Goal: Information Seeking & Learning: Learn about a topic

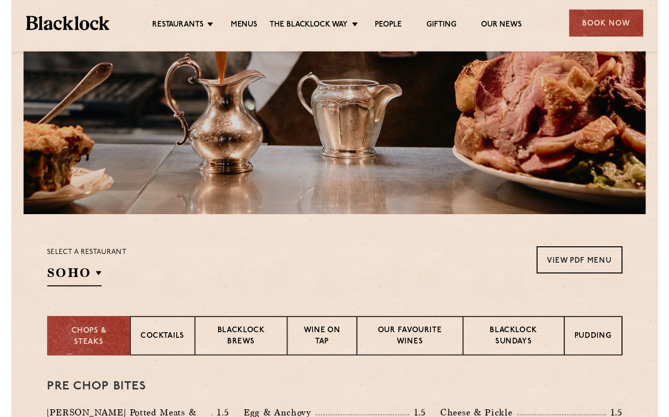
scroll to position [149, 0]
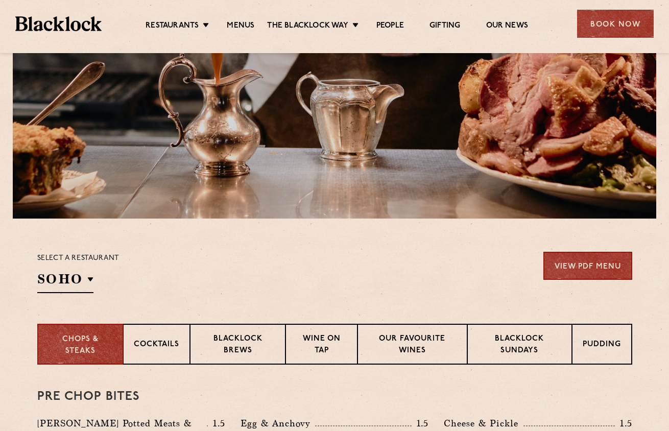
click at [584, 264] on link "View PDF Menu" at bounding box center [588, 266] width 89 height 28
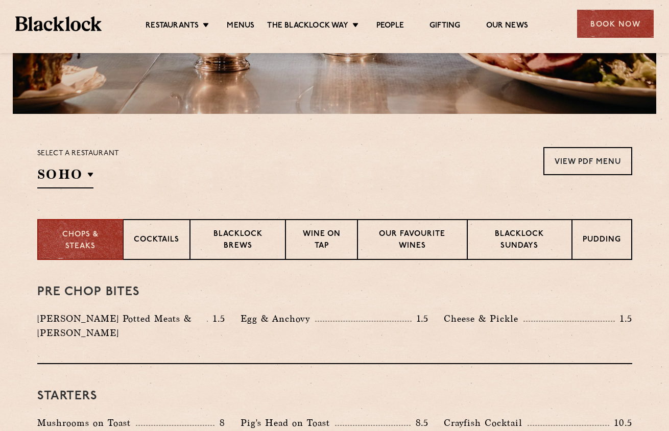
scroll to position [266, 0]
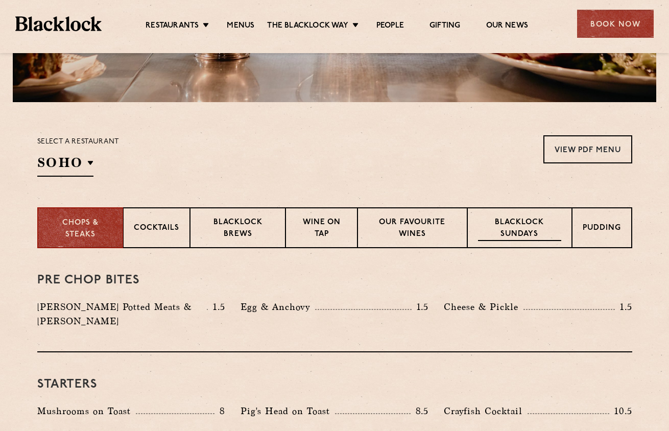
click at [503, 232] on p "Blacklock Sundays" at bounding box center [519, 229] width 83 height 24
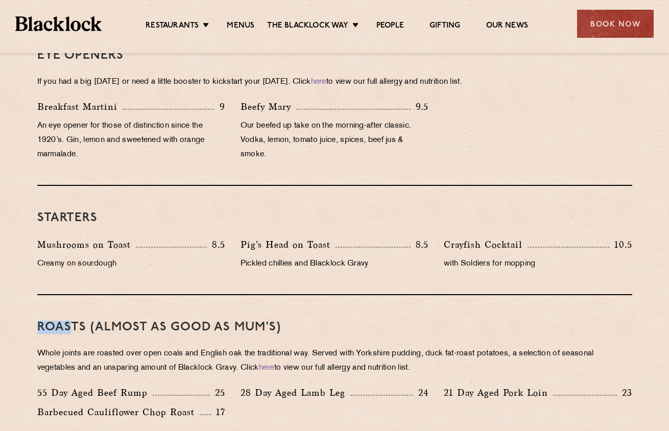
scroll to position [606, 0]
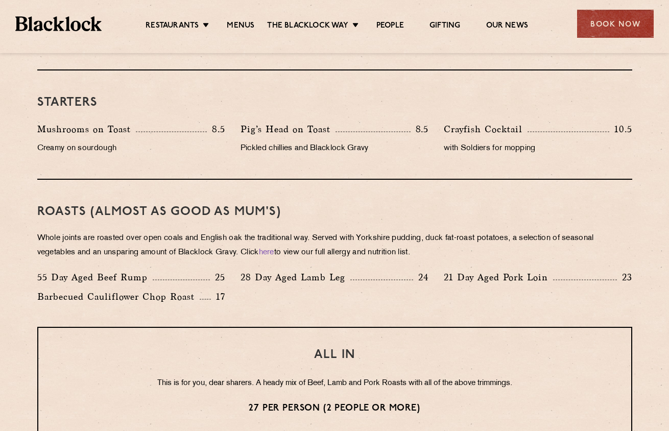
click at [242, 130] on p "Pig’s Head on Toast" at bounding box center [288, 129] width 95 height 14
drag, startPoint x: 242, startPoint y: 130, endPoint x: 315, endPoint y: 130, distance: 72.5
click at [315, 130] on p "Pig’s Head on Toast" at bounding box center [288, 129] width 95 height 14
copy p "Pig’s Head on Toast"
click at [482, 243] on p "Whole joints are roasted over open coals and English oak the traditional way. S…" at bounding box center [334, 245] width 595 height 29
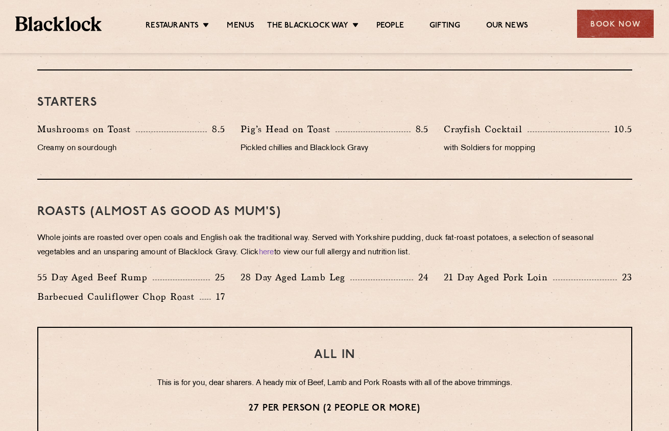
click at [69, 240] on p "Whole joints are roasted over open coals and English oak the traditional way. S…" at bounding box center [334, 245] width 595 height 29
drag, startPoint x: 69, startPoint y: 240, endPoint x: 203, endPoint y: 223, distance: 135.4
click at [203, 223] on div "Roasts (Almost as good as Mum's) Whole joints are roasted over open coals and E…" at bounding box center [334, 253] width 595 height 147
click at [210, 248] on p "Whole joints are roasted over open coals and English oak the traditional way. S…" at bounding box center [334, 245] width 595 height 29
drag, startPoint x: 210, startPoint y: 248, endPoint x: 229, endPoint y: 249, distance: 18.4
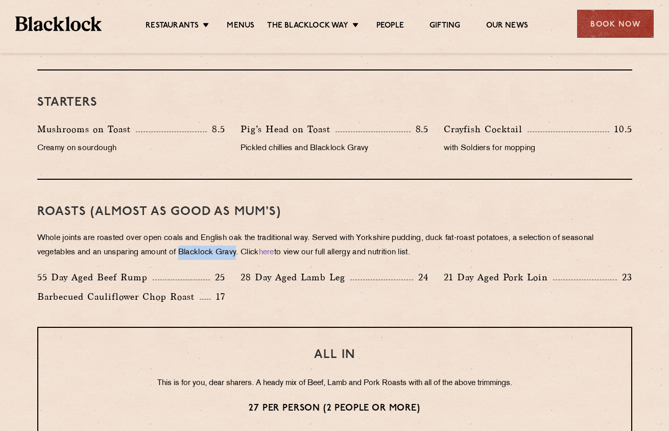
click at [229, 249] on p "Whole joints are roasted over open coals and English oak the traditional way. S…" at bounding box center [334, 245] width 595 height 29
